Goal: Task Accomplishment & Management: Use online tool/utility

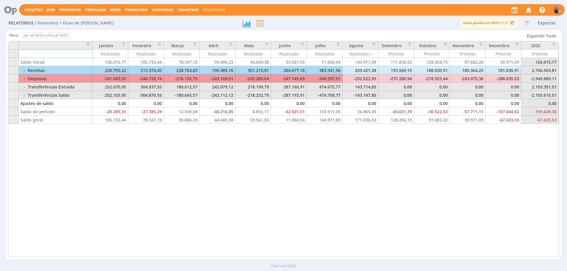
click at [211, 9] on link "Relatórios" at bounding box center [214, 9] width 22 height 5
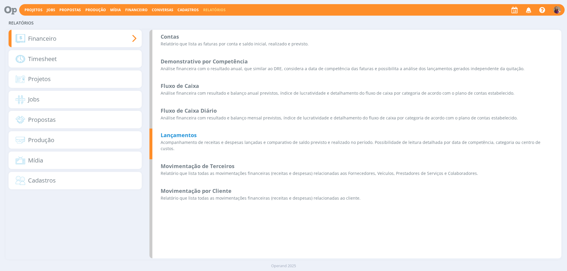
click at [188, 137] on b "Lançamentos" at bounding box center [179, 135] width 36 height 7
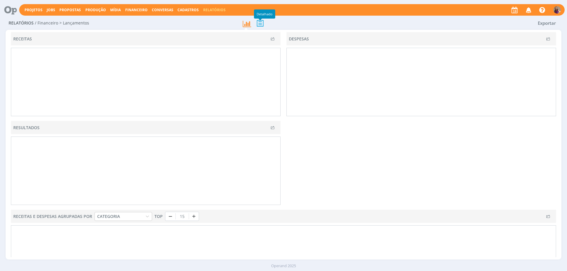
click at [261, 23] on icon at bounding box center [260, 23] width 12 height 12
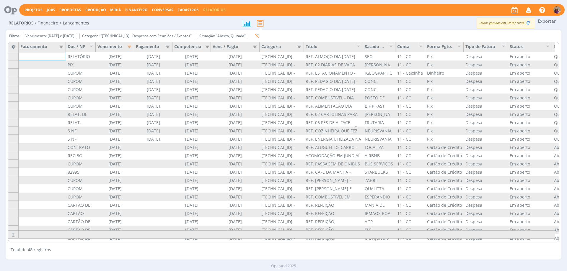
click at [130, 45] on icon "button" at bounding box center [128, 46] width 6 height 6
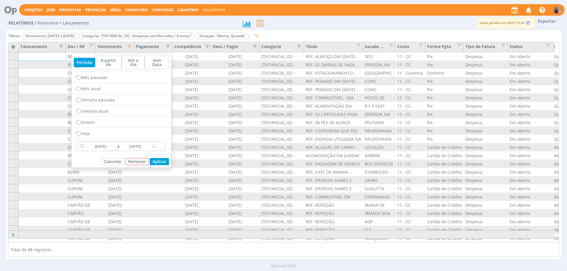
click at [112, 143] on input "[DATE]" at bounding box center [100, 146] width 30 height 7
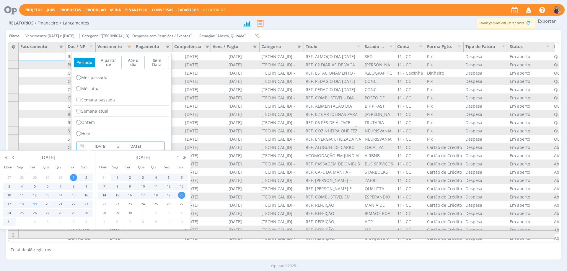
click at [74, 176] on span "1" at bounding box center [73, 177] width 7 height 7
click at [176, 155] on div "[DATE]" at bounding box center [143, 157] width 90 height 8
click at [177, 157] on button "button" at bounding box center [177, 158] width 7 height 4
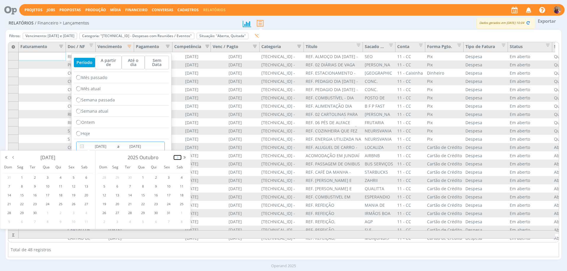
click at [177, 157] on button "button" at bounding box center [177, 158] width 7 height 4
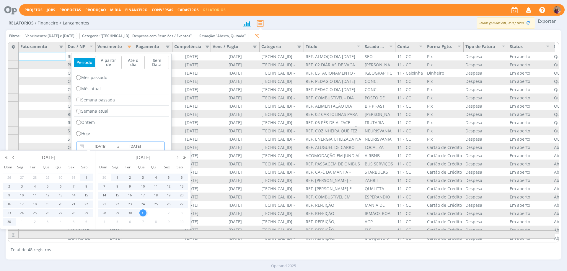
click at [144, 213] on span "31" at bounding box center [142, 213] width 7 height 7
type input "[DATE]"
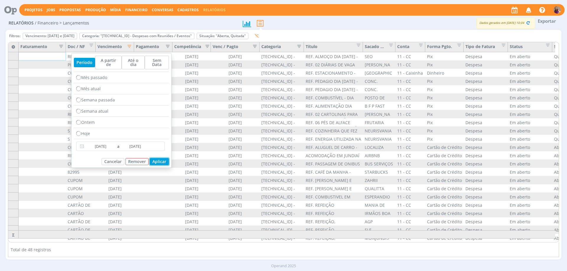
click at [161, 159] on button "Aplicar" at bounding box center [159, 161] width 19 height 7
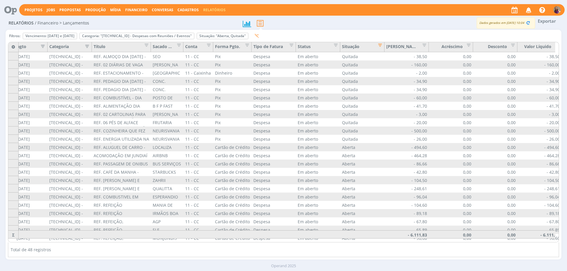
scroll to position [0, 219]
click at [546, 21] on button "Exportar" at bounding box center [546, 20] width 23 height 7
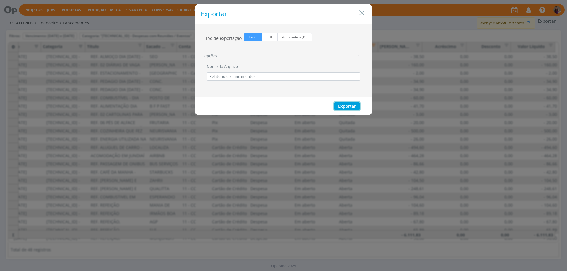
click at [350, 106] on button "Exportar" at bounding box center [346, 106] width 25 height 8
